Goal: Task Accomplishment & Management: Manage account settings

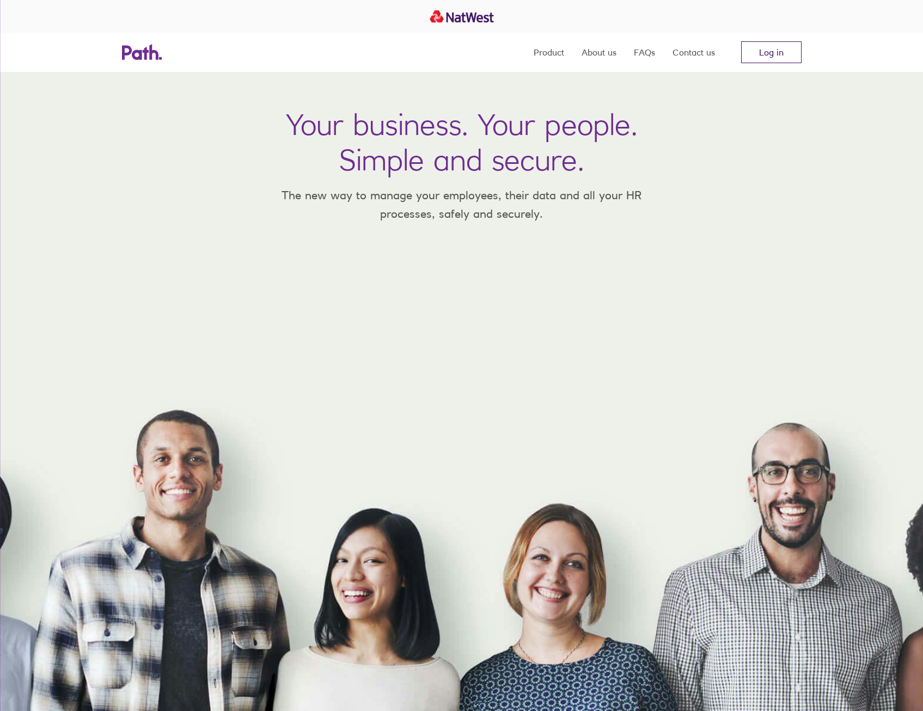
drag, startPoint x: 770, startPoint y: 46, endPoint x: 775, endPoint y: 42, distance: 6.2
click at [770, 46] on link "Log in" at bounding box center [771, 52] width 60 height 22
click at [769, 47] on link "Log in" at bounding box center [771, 52] width 60 height 22
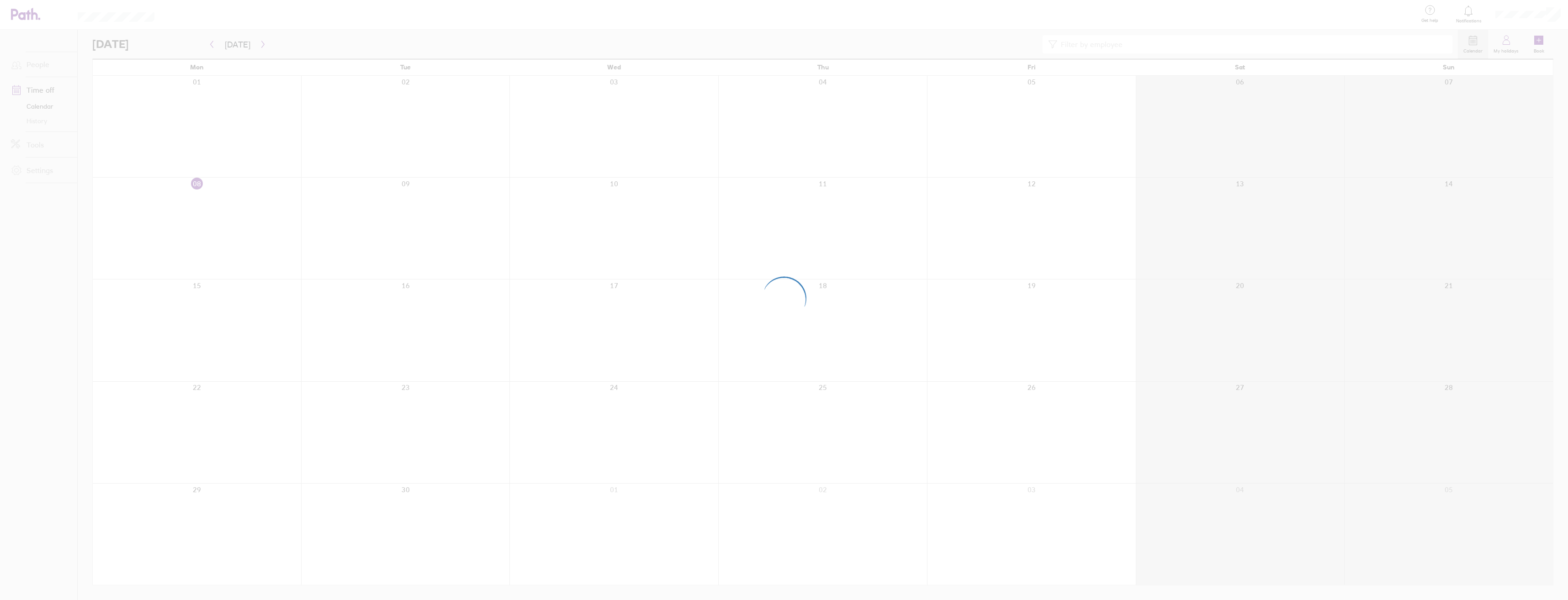
click at [276, 64] on div at bounding box center [784, 300] width 1568 height 600
